Goal: Task Accomplishment & Management: Manage account settings

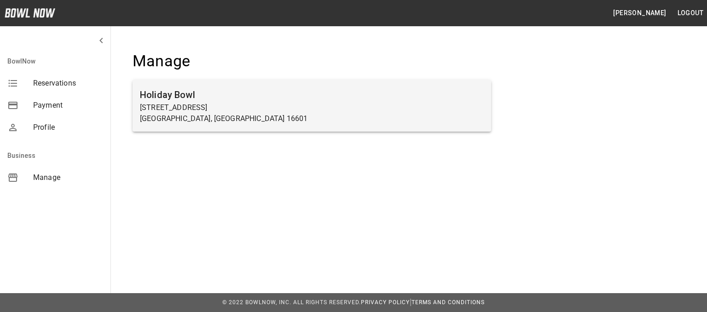
click at [226, 102] on h6 "Holiday Bowl" at bounding box center [312, 94] width 344 height 15
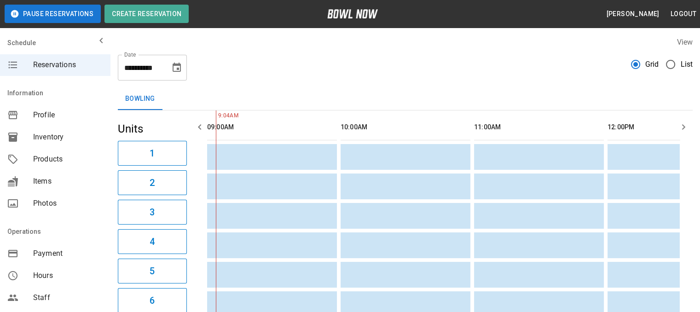
click at [178, 64] on icon "Choose date, selected date is Oct 14, 2025" at bounding box center [177, 67] width 8 height 9
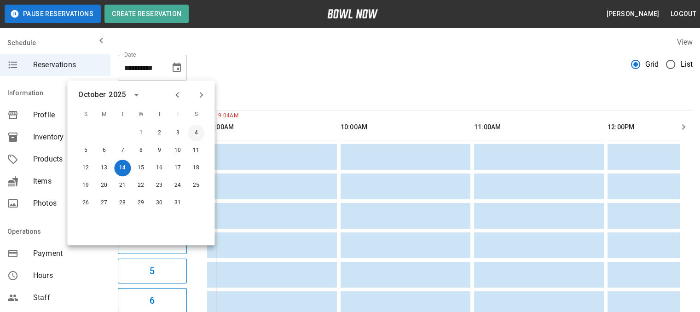
click at [198, 132] on button "4" at bounding box center [196, 133] width 17 height 17
type input "**********"
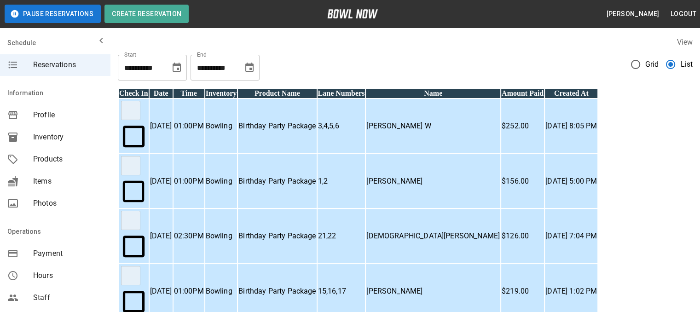
click at [173, 68] on icon "Choose date, selected date is Oct 14, 2025" at bounding box center [177, 67] width 8 height 9
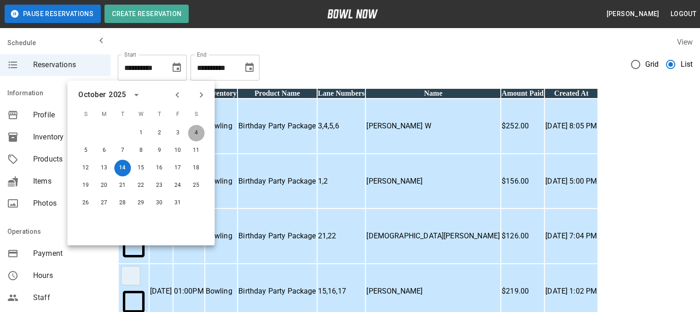
click at [193, 134] on button "4" at bounding box center [196, 133] width 17 height 17
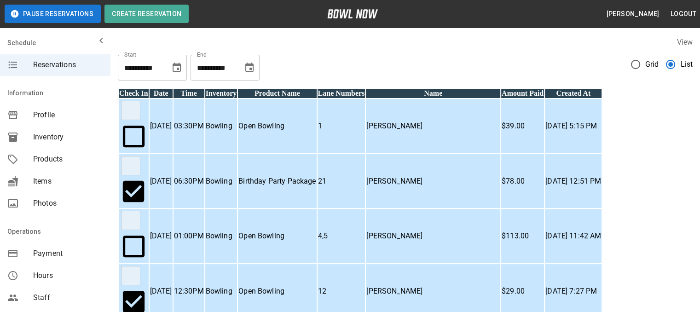
click at [316, 132] on p "Open Bowling" at bounding box center [276, 126] width 77 height 11
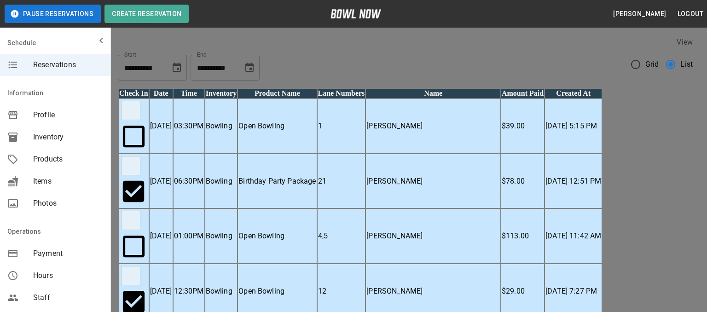
scroll to position [411, 0]
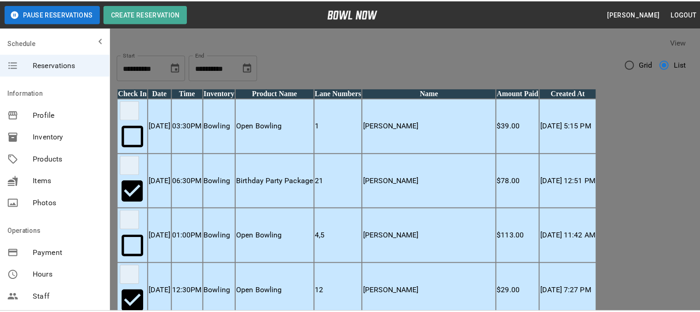
scroll to position [0, 0]
